Goal: Task Accomplishment & Management: Use online tool/utility

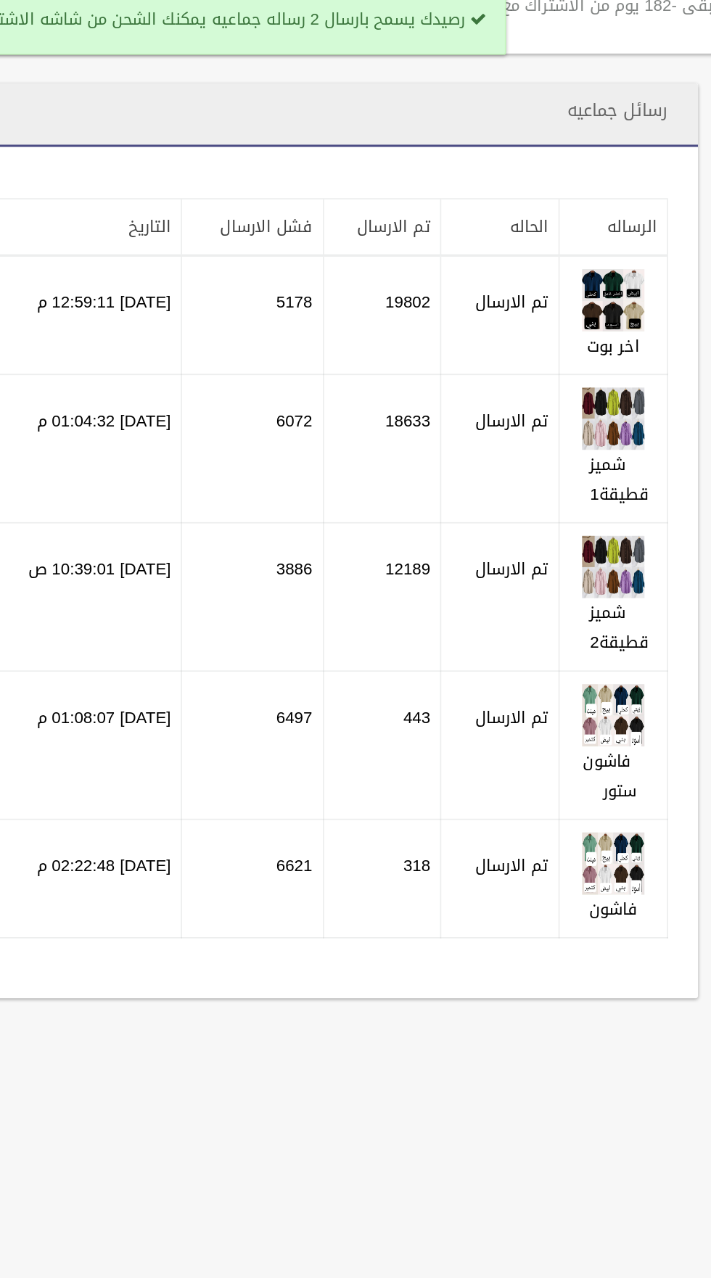
click at [244, 447] on td "[DATE] 01:08:07 م" at bounding box center [285, 449] width 119 height 86
